Goal: Complete application form

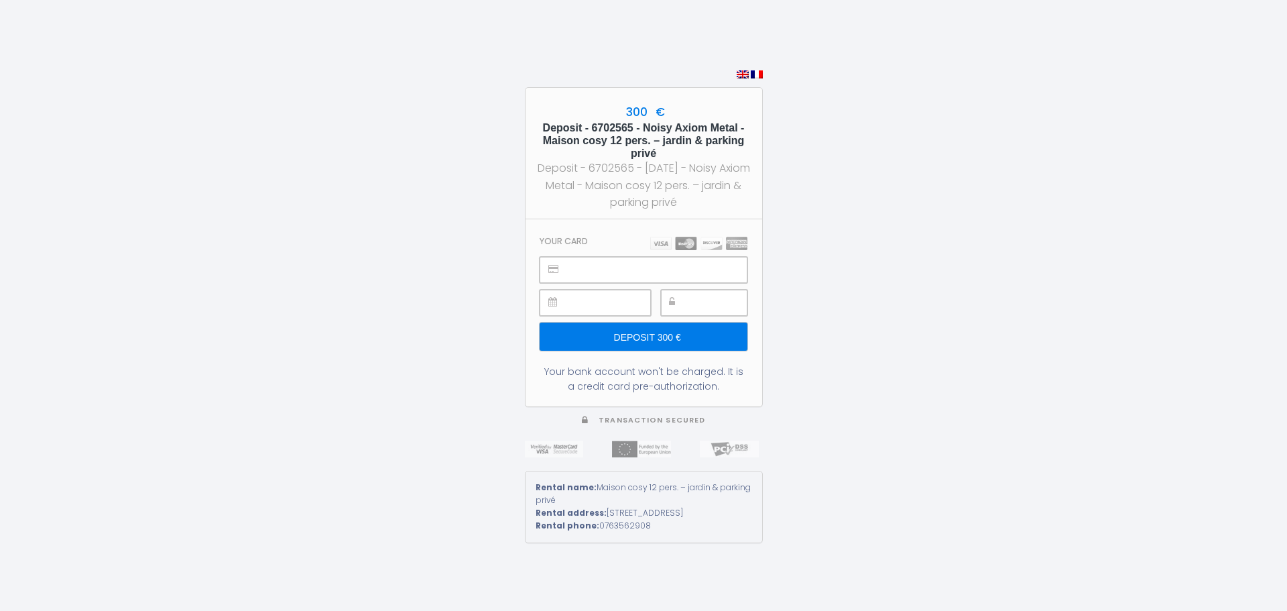
click at [398, 276] on div "300 € Deposit - 6702565 - Noisy Axiom Metal - Maison cosy 12 pers. – jardin & p…" at bounding box center [643, 305] width 1287 height 611
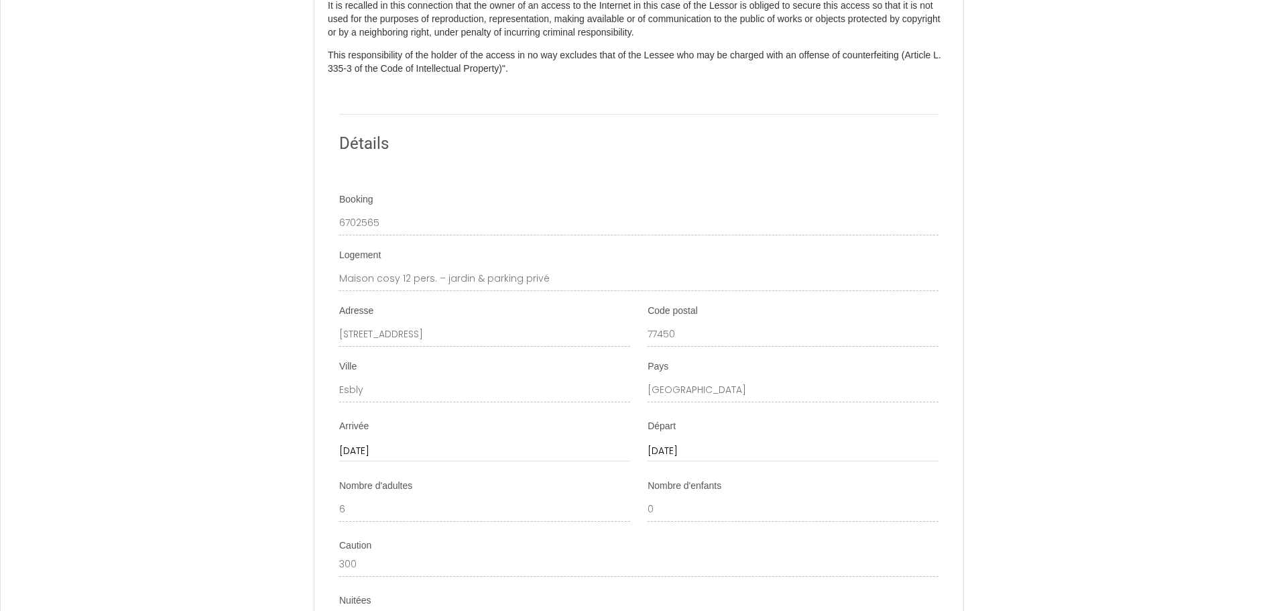
scroll to position [1674, 0]
click at [322, 341] on li "Adresse [STREET_ADDRESS]" at bounding box center [639, 361] width 648 height 111
click at [643, 351] on div "Code postal 77450" at bounding box center [793, 334] width 308 height 56
click at [333, 402] on div "Ville Esbly" at bounding box center [485, 389] width 308 height 56
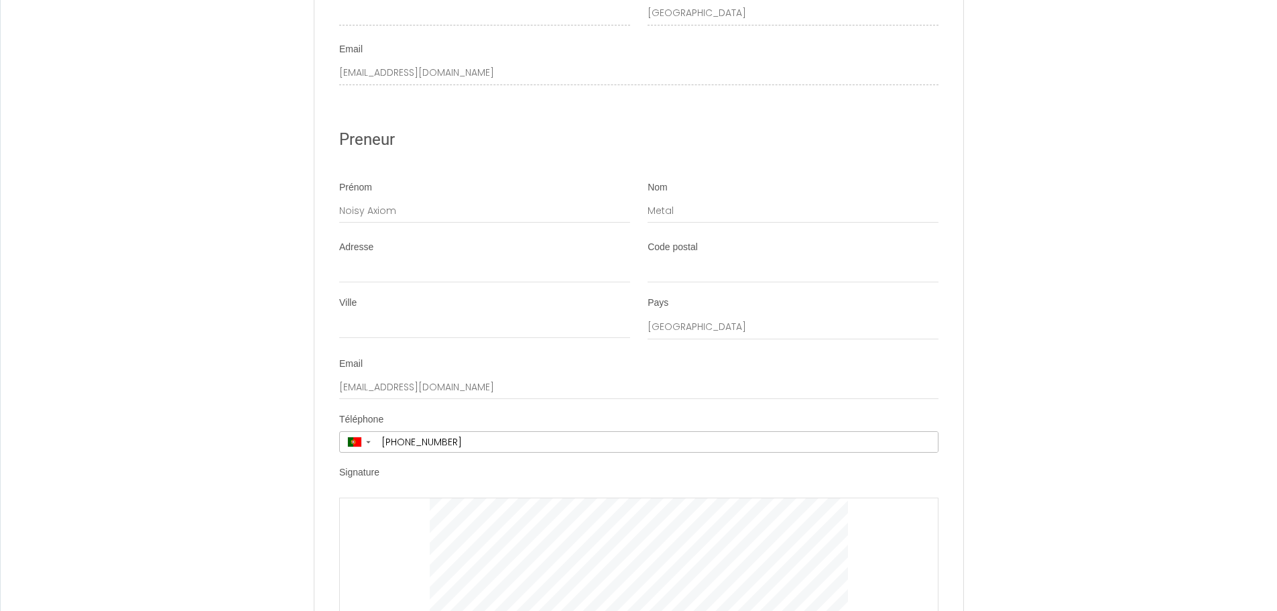
scroll to position [2747, 0]
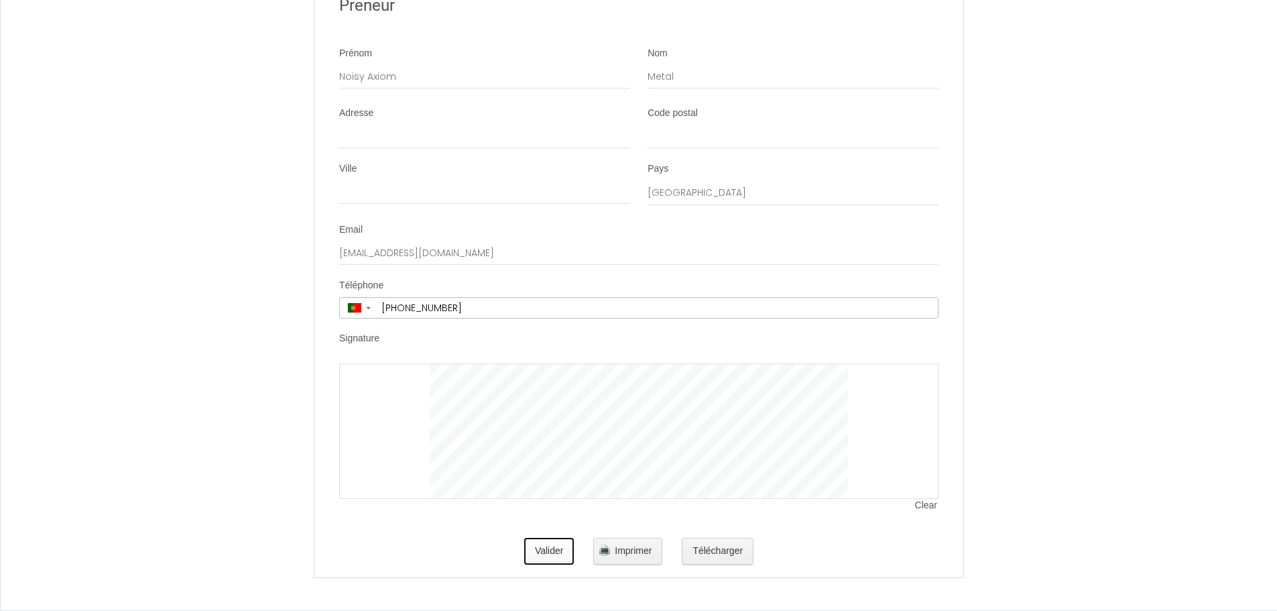
click at [555, 558] on button "Valider" at bounding box center [549, 551] width 50 height 27
click at [560, 556] on button "Valider" at bounding box center [549, 551] width 50 height 27
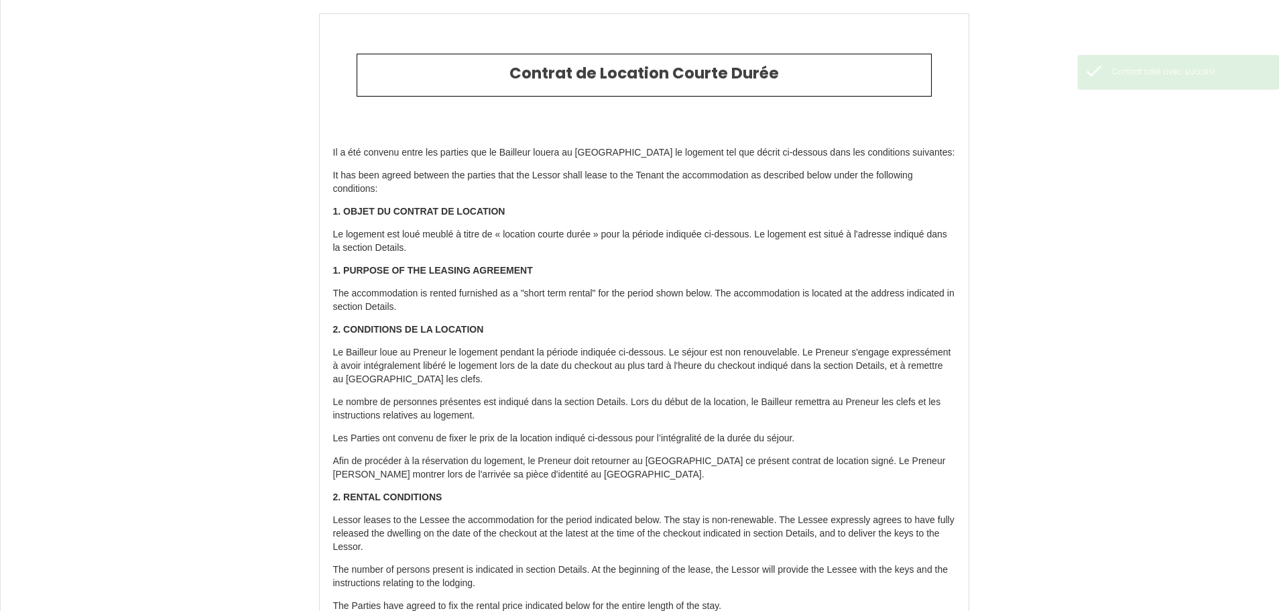
type input "2500"
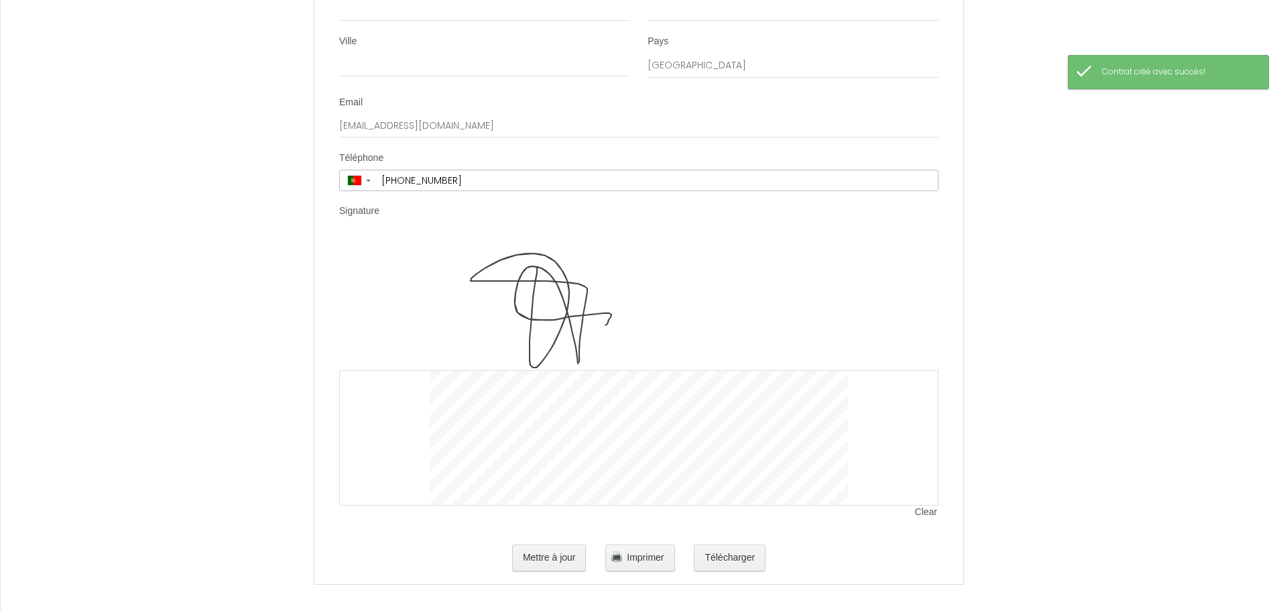
scroll to position [2881, 0]
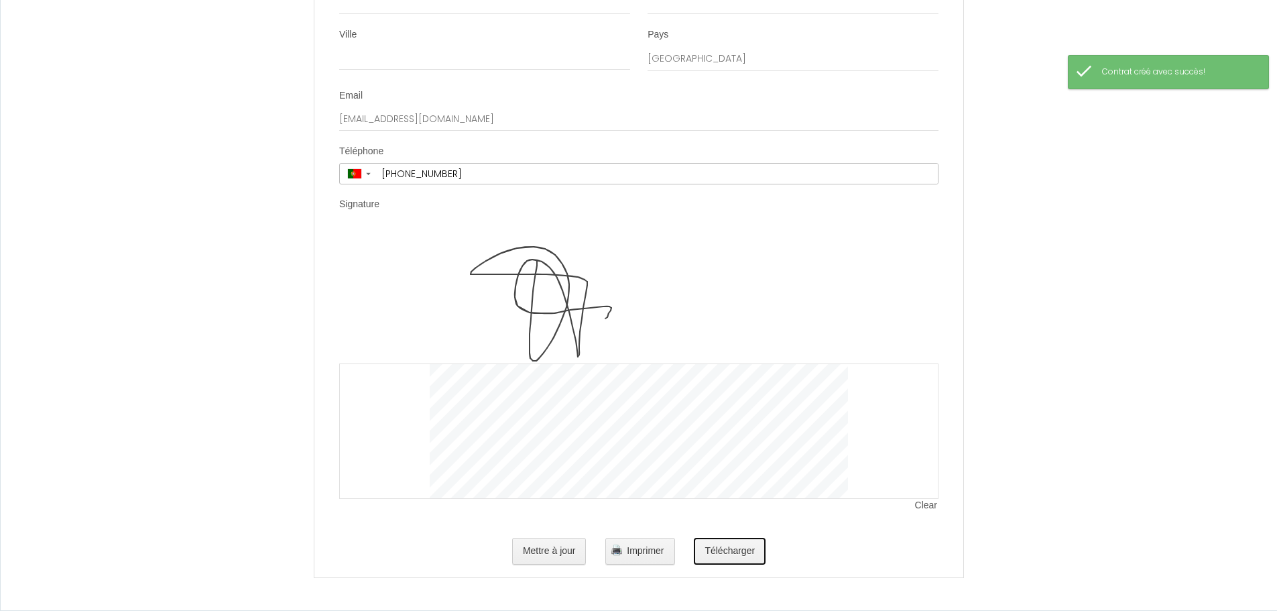
click at [736, 551] on button "Télécharger" at bounding box center [730, 551] width 72 height 27
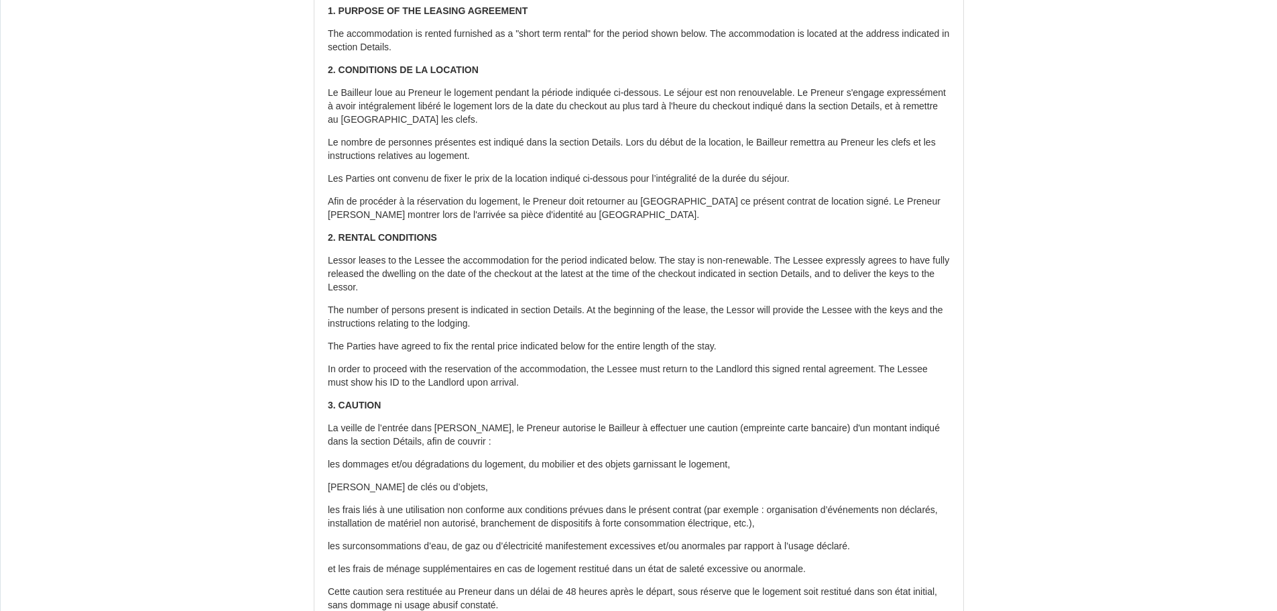
scroll to position [0, 0]
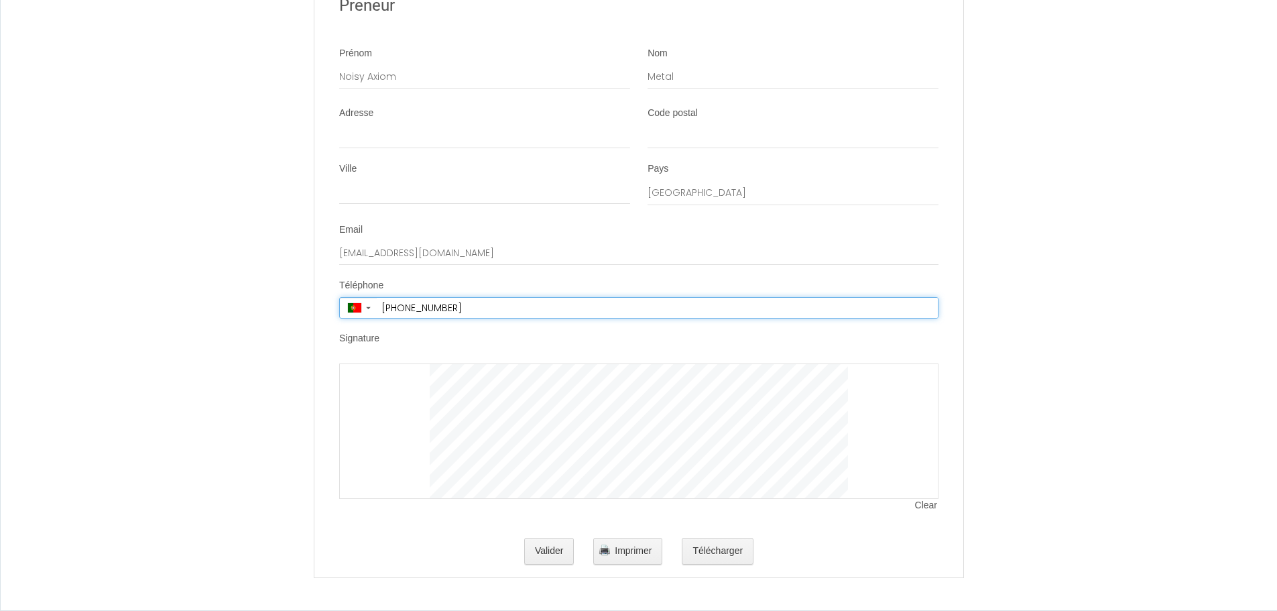
scroll to position [2747, 0]
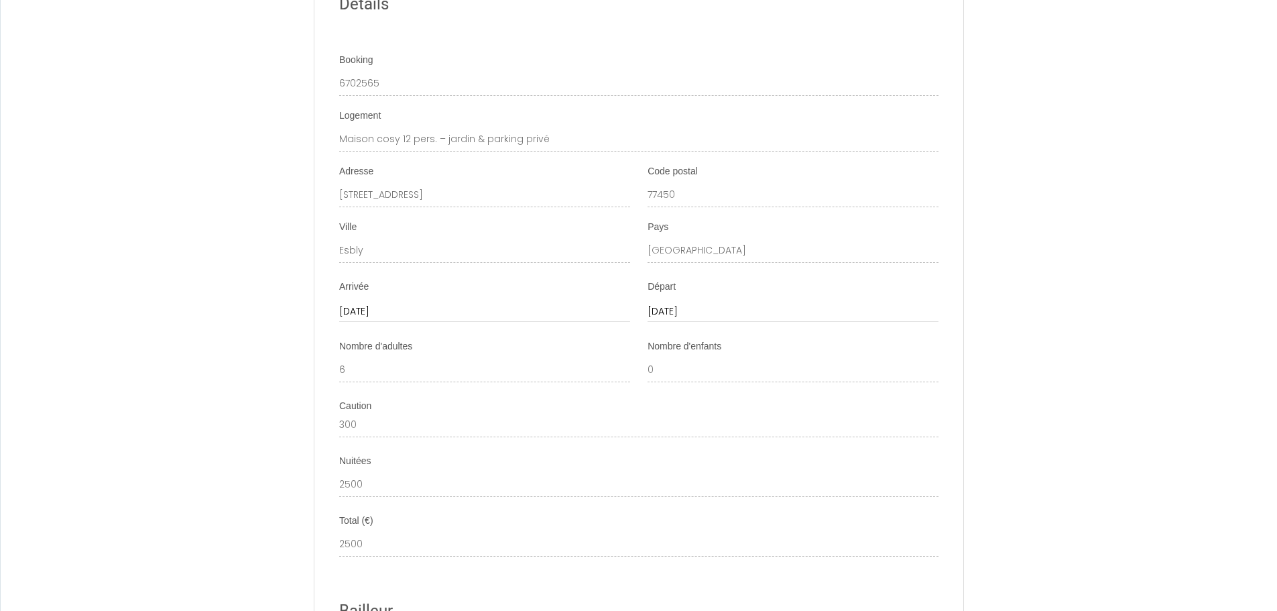
scroll to position [1743, 0]
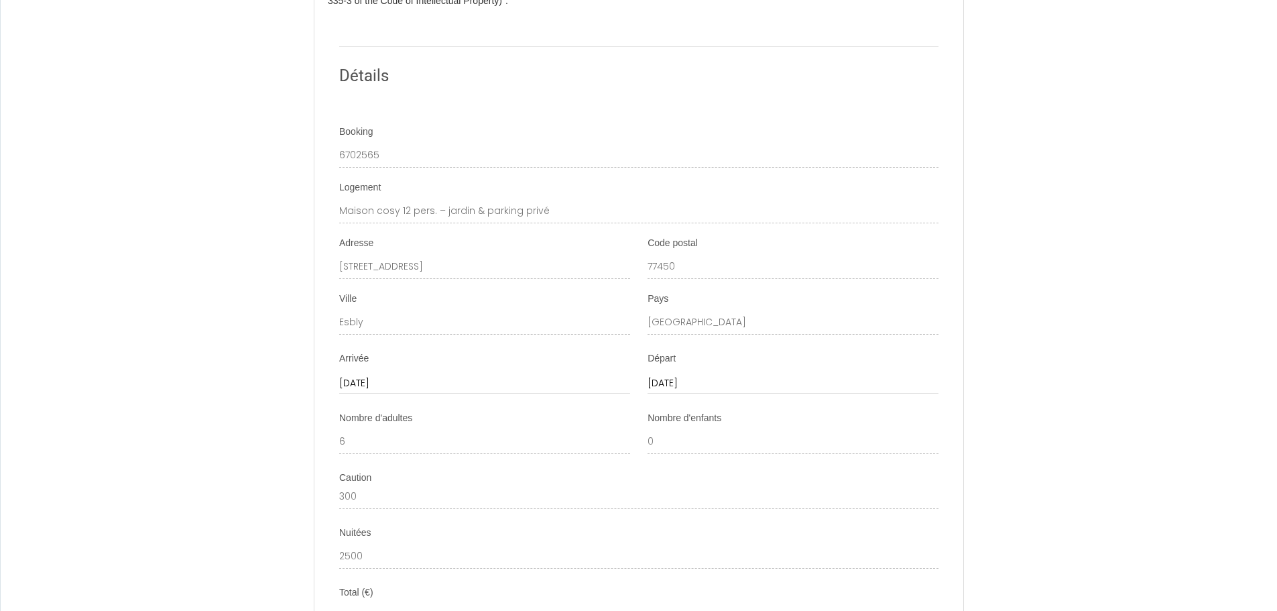
click at [337, 280] on div "Adresse 13 rue carnot" at bounding box center [485, 265] width 308 height 56
click at [643, 280] on div "Code postal 77450" at bounding box center [793, 265] width 308 height 56
click at [336, 337] on div "Ville Esbly" at bounding box center [485, 320] width 308 height 56
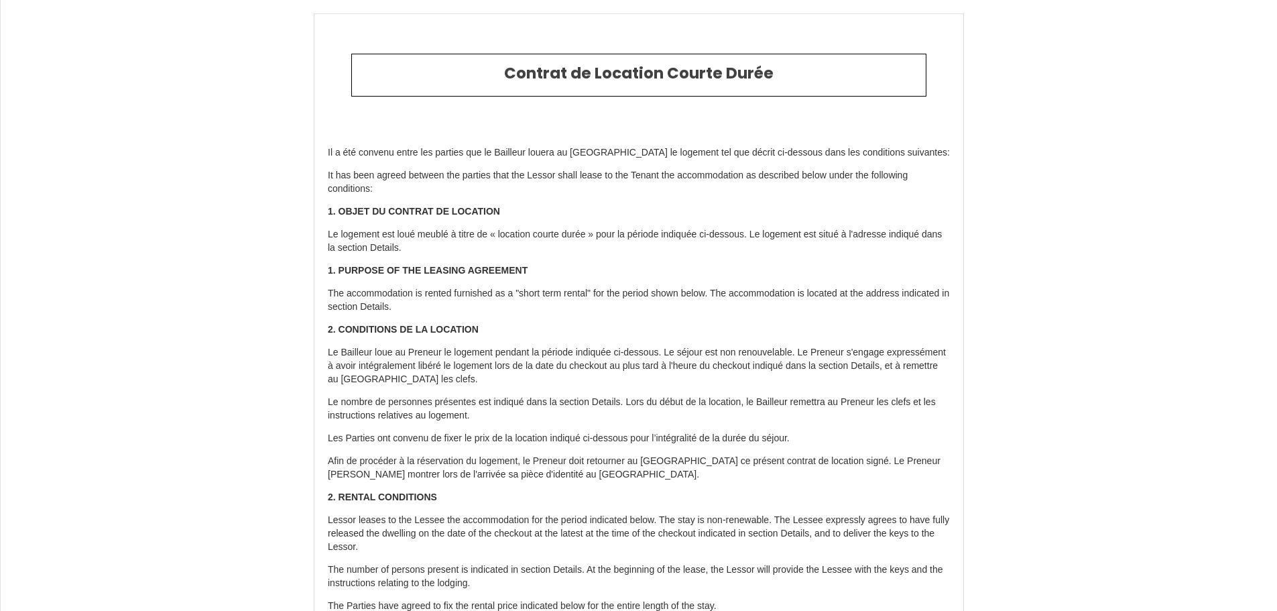
scroll to position [1743, 0]
